Goal: Navigation & Orientation: Understand site structure

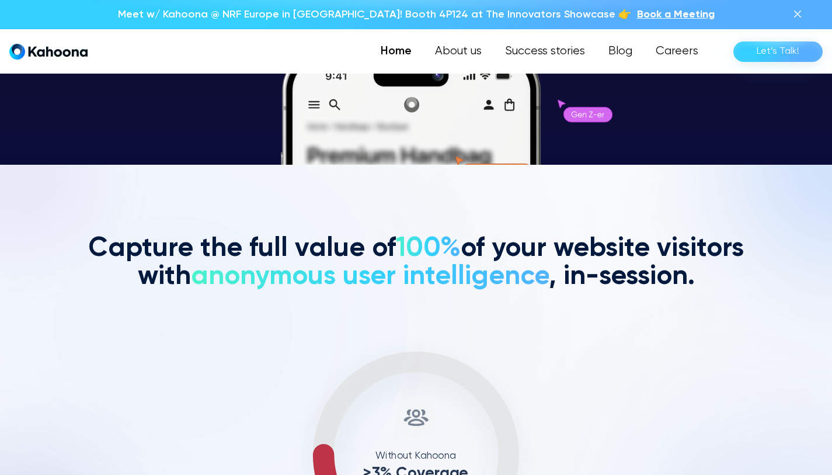
scroll to position [309, 0]
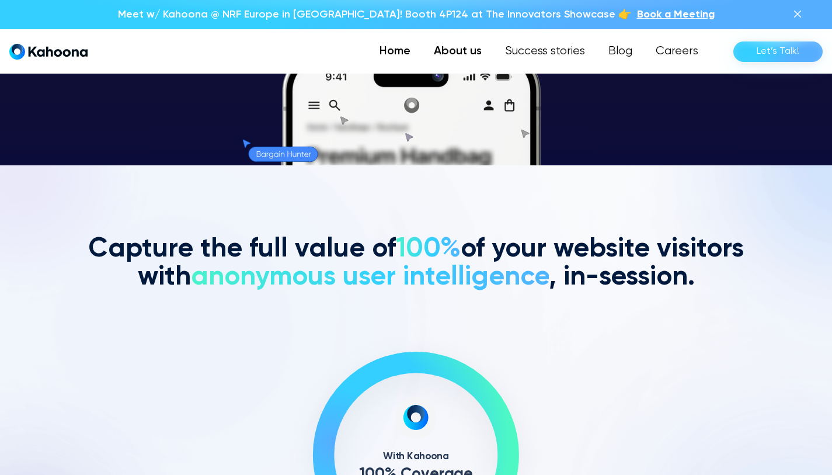
click at [469, 49] on link "About us" at bounding box center [457, 51] width 71 height 23
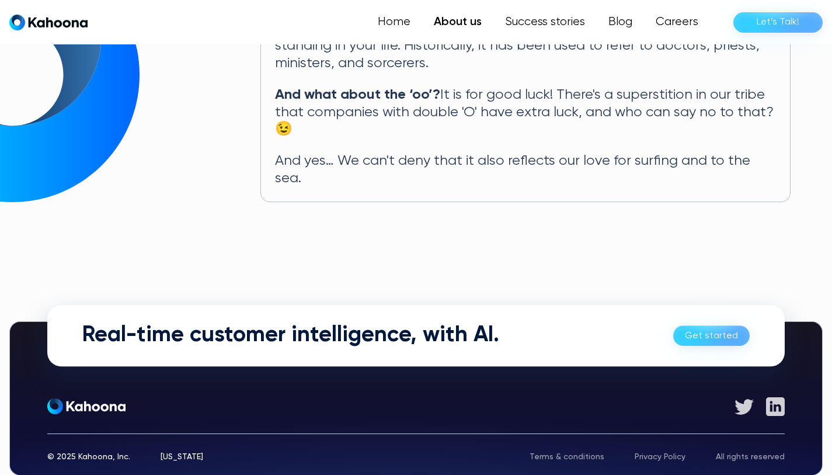
scroll to position [693, 0]
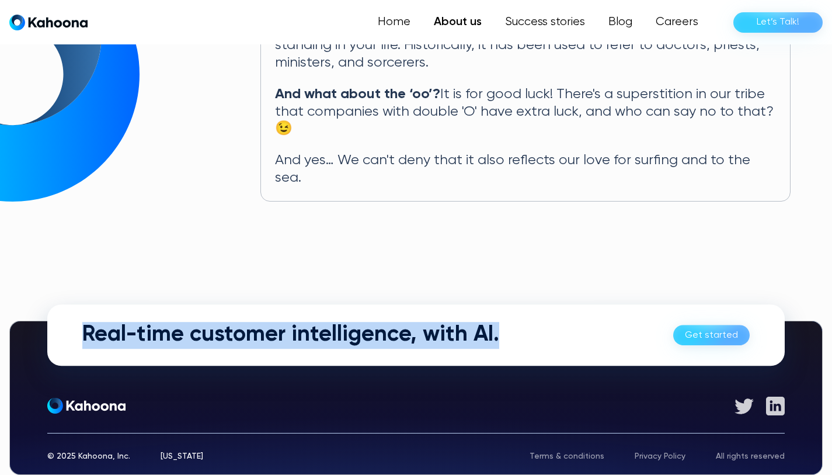
drag, startPoint x: 81, startPoint y: 298, endPoint x: 419, endPoint y: 311, distance: 338.8
click at [419, 311] on div "Real-time customer intelligence, with AI. Get started" at bounding box center [415, 335] width 737 height 62
copy h2 "Real-time customer intelligence,"
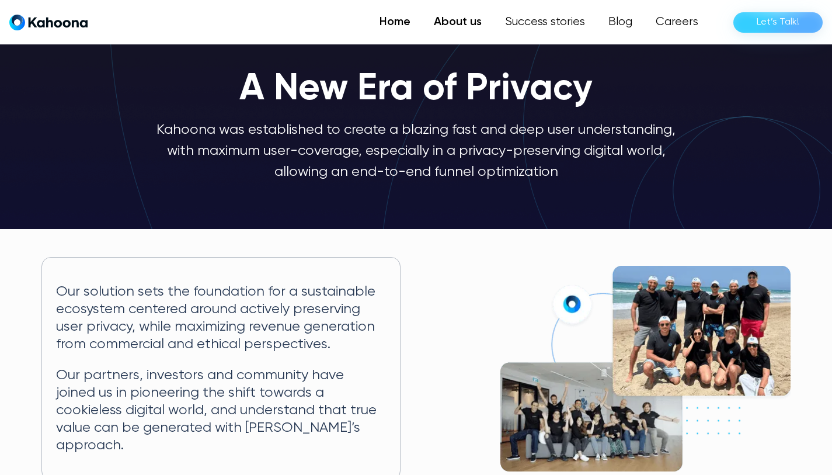
scroll to position [40, 0]
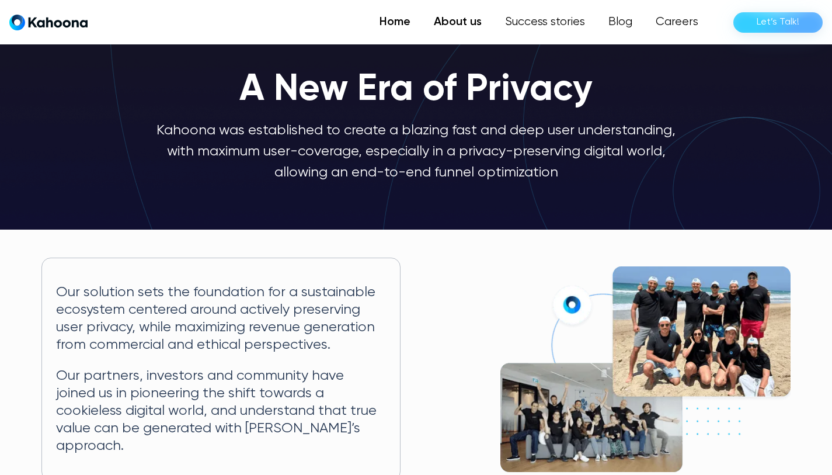
click at [403, 22] on link "Home" at bounding box center [395, 22] width 54 height 23
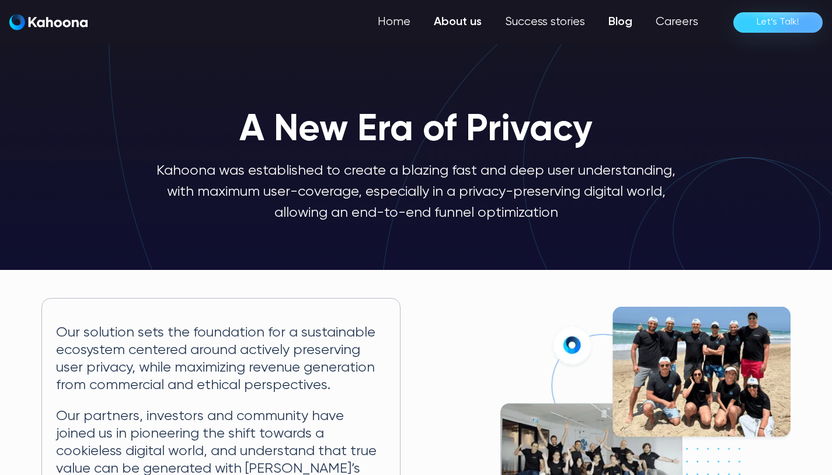
click at [622, 19] on link "Blog" at bounding box center [620, 22] width 47 height 23
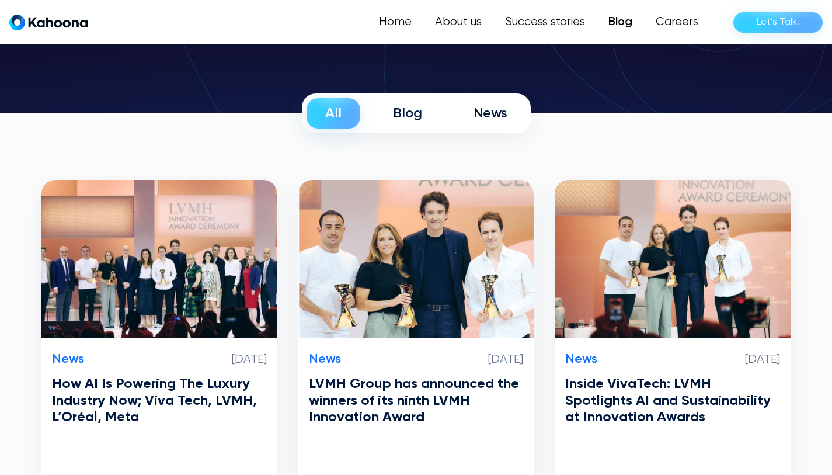
scroll to position [154, 0]
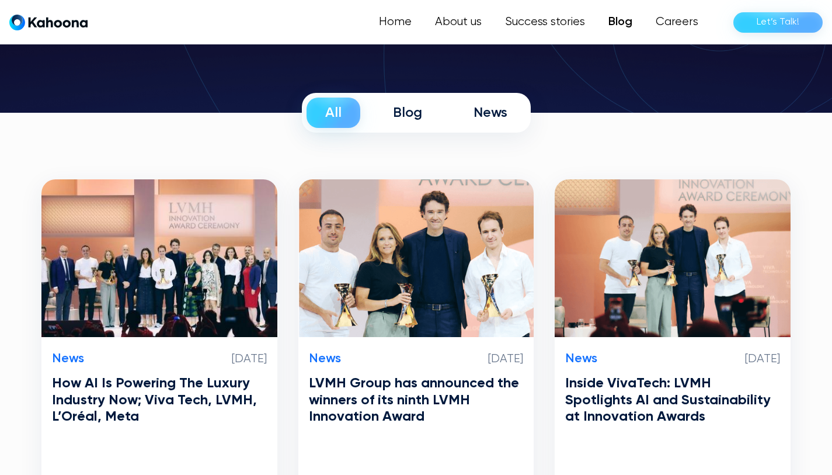
click at [493, 115] on div "News" at bounding box center [490, 113] width 34 height 18
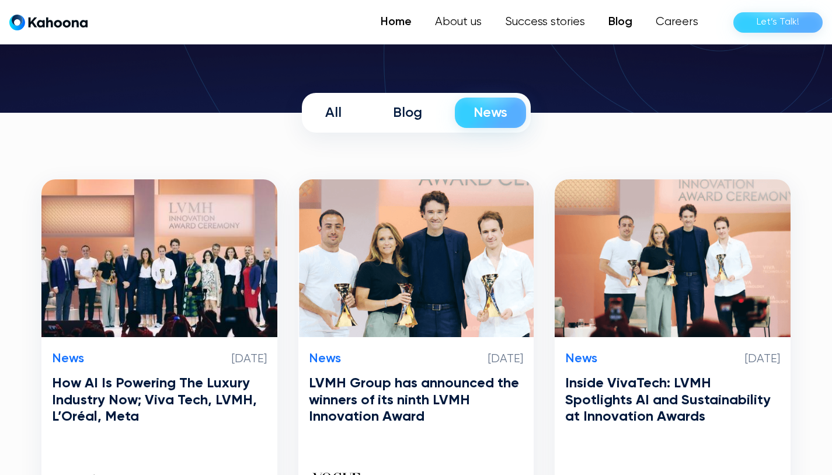
click at [395, 22] on link "Home" at bounding box center [396, 22] width 54 height 23
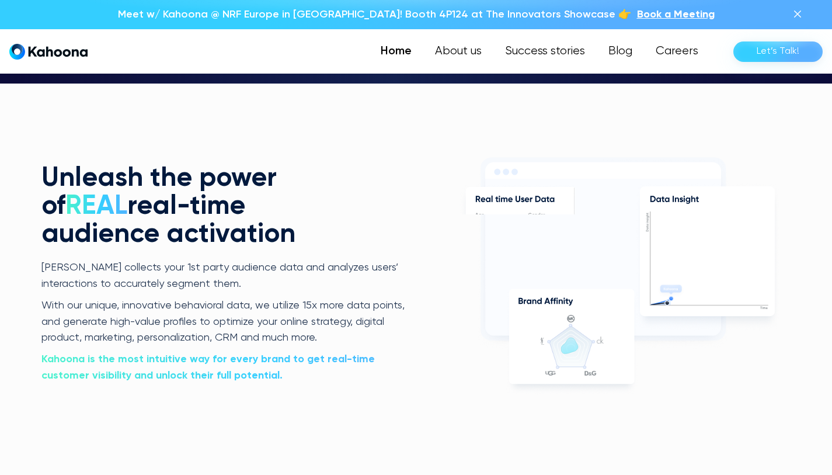
scroll to position [2316, 0]
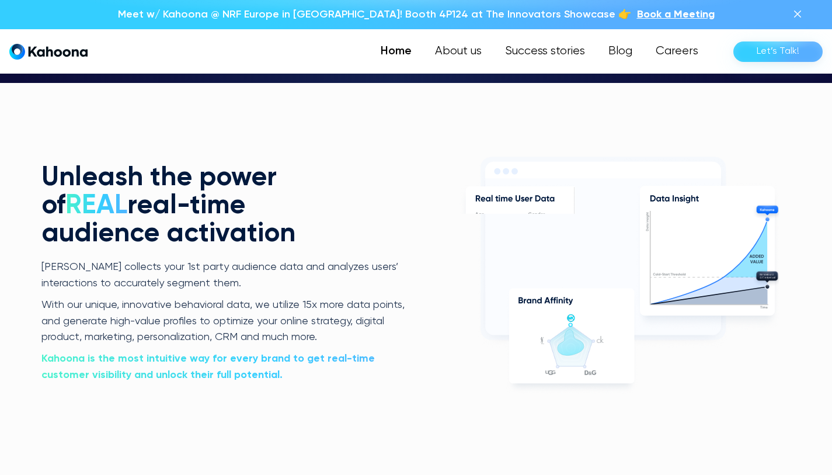
click at [325, 316] on p "With our unique, innovative behavioral data, we utilize 15x more data points, a…" at bounding box center [232, 321] width 382 height 48
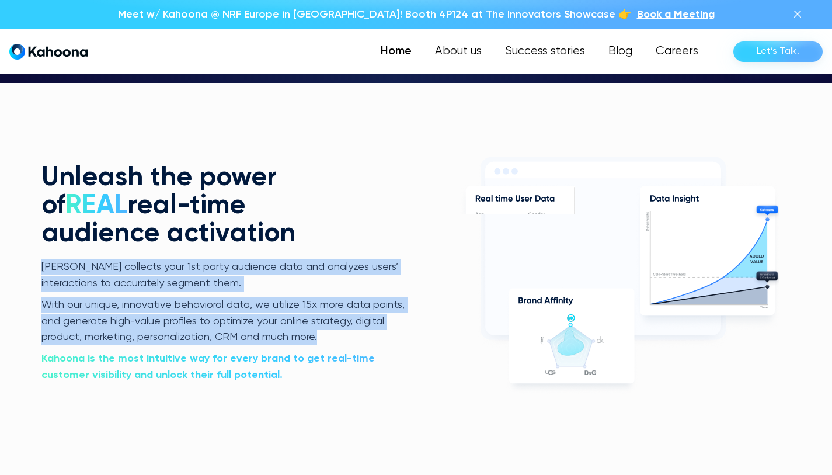
drag, startPoint x: 43, startPoint y: 246, endPoint x: 327, endPoint y: 317, distance: 293.1
click at [328, 318] on div "[PERSON_NAME] collects your 1st party audience data and analyzes users’ interac…" at bounding box center [232, 321] width 382 height 124
copy div "[PERSON_NAME] collects your 1st party audience data and analyzes users’ interac…"
click at [62, 51] on img "home" at bounding box center [48, 51] width 78 height 16
